Goal: Navigation & Orientation: Find specific page/section

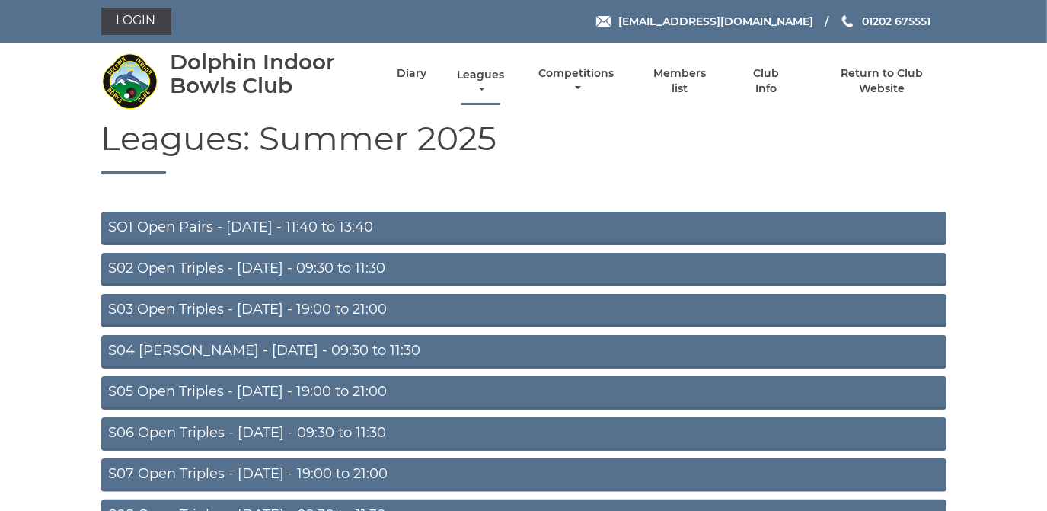
click at [469, 78] on link "Leagues" at bounding box center [480, 83] width 55 height 30
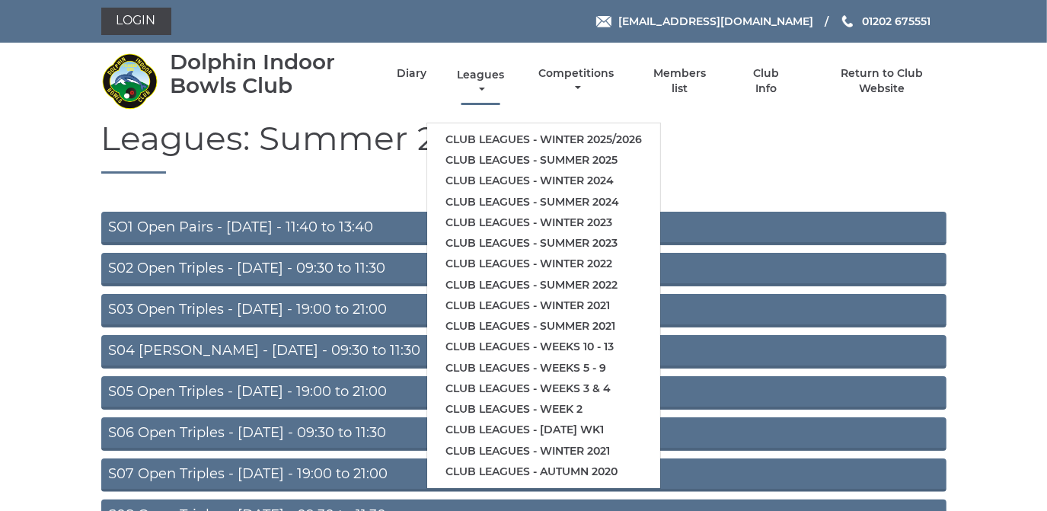
click at [470, 75] on link "Leagues" at bounding box center [480, 83] width 55 height 30
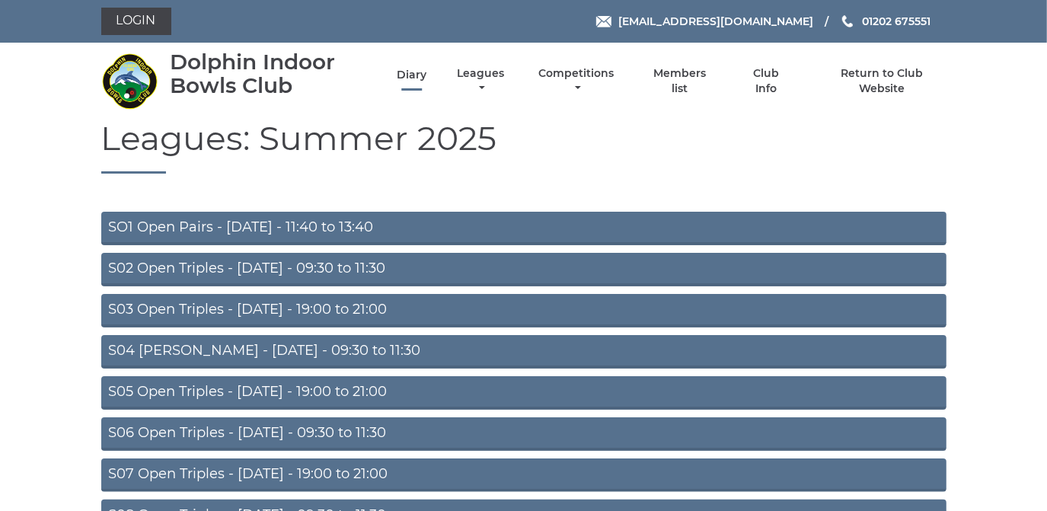
click at [414, 72] on link "Diary" at bounding box center [412, 75] width 30 height 14
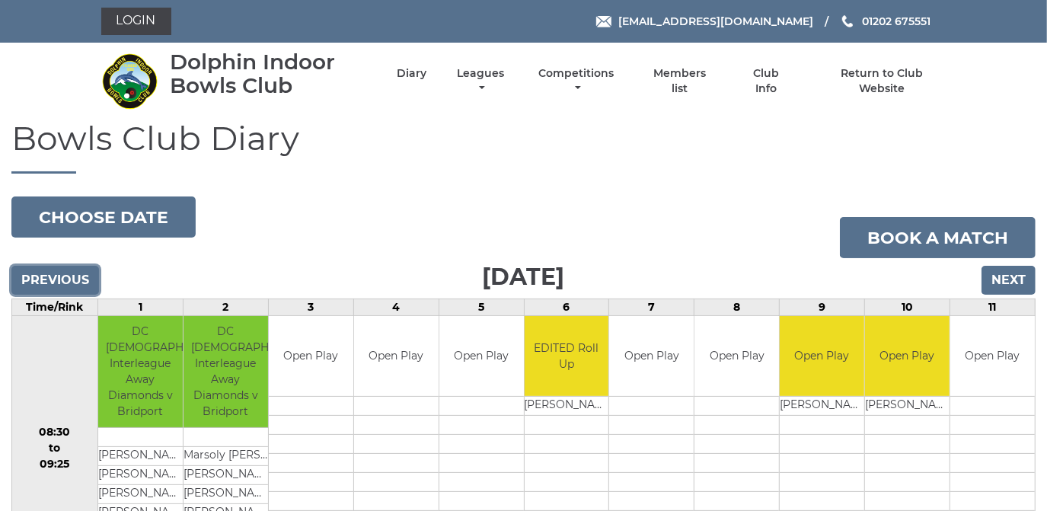
click at [62, 277] on input "Previous" at bounding box center [55, 280] width 88 height 29
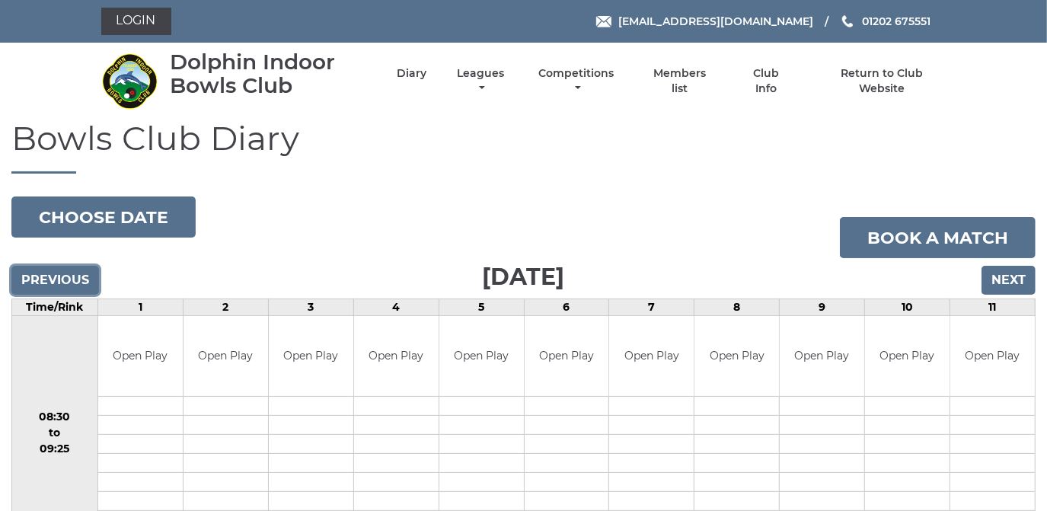
click at [62, 277] on input "Previous" at bounding box center [55, 280] width 88 height 29
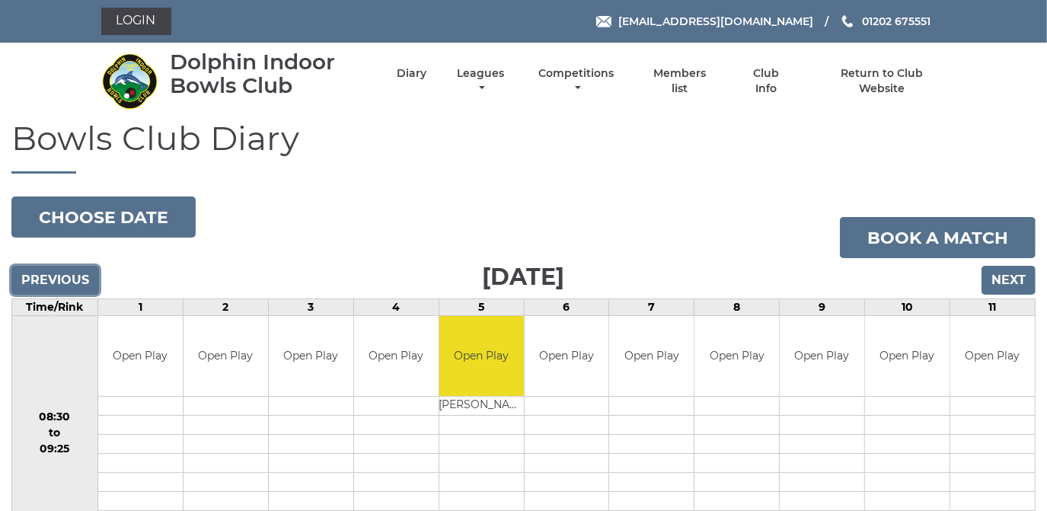
click at [62, 277] on input "Previous" at bounding box center [55, 280] width 88 height 29
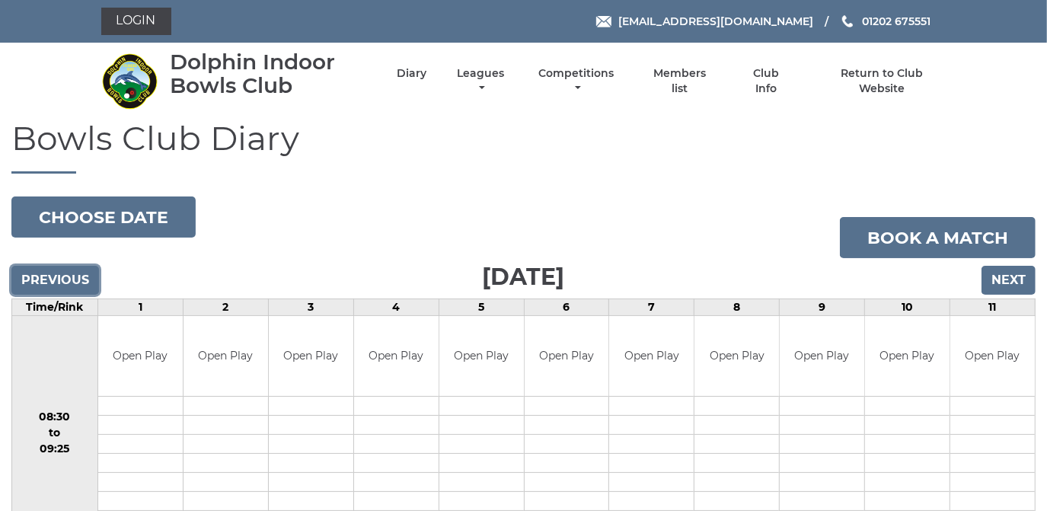
click at [62, 277] on input "Previous" at bounding box center [55, 280] width 88 height 29
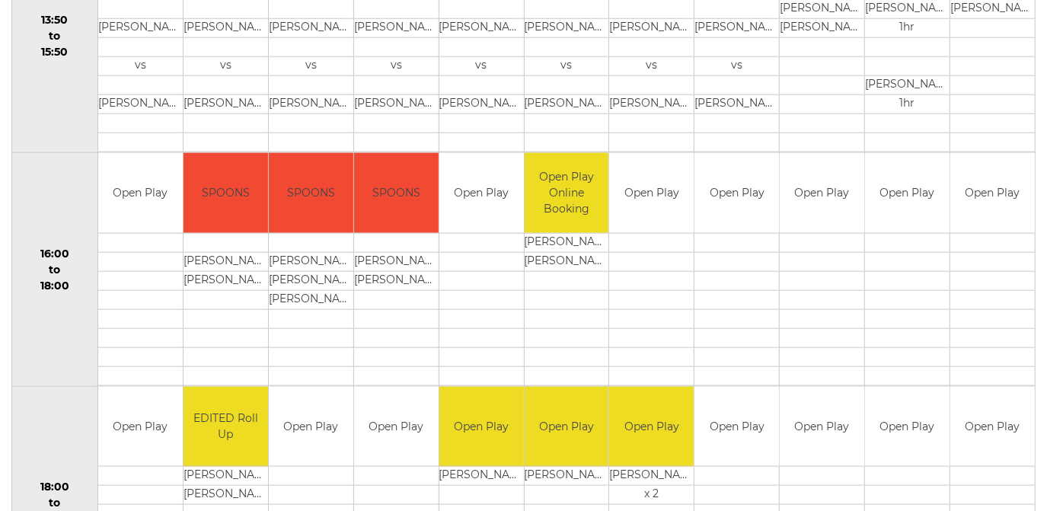
scroll to position [1107, 0]
